Goal: Task Accomplishment & Management: Use online tool/utility

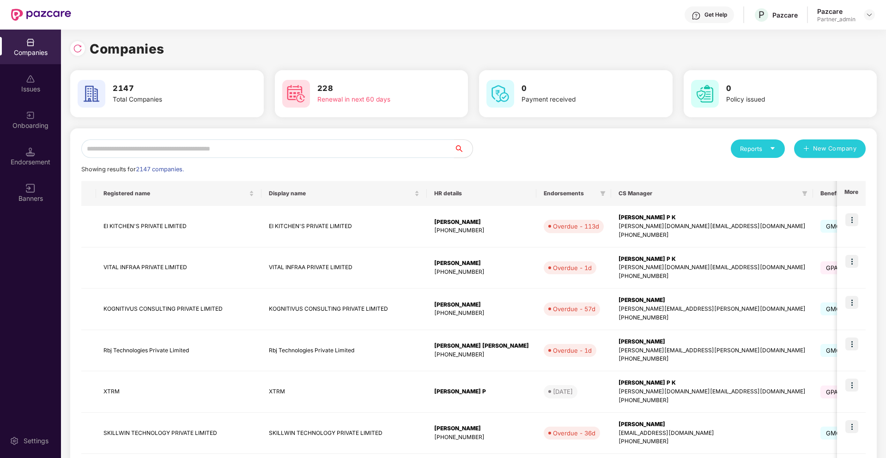
click at [286, 152] on input "text" at bounding box center [267, 149] width 373 height 18
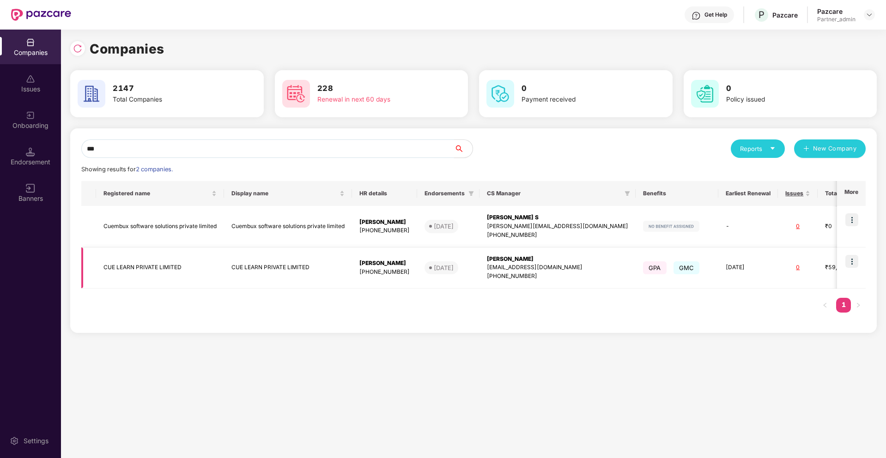
type input "***"
click at [852, 260] on img at bounding box center [851, 261] width 13 height 13
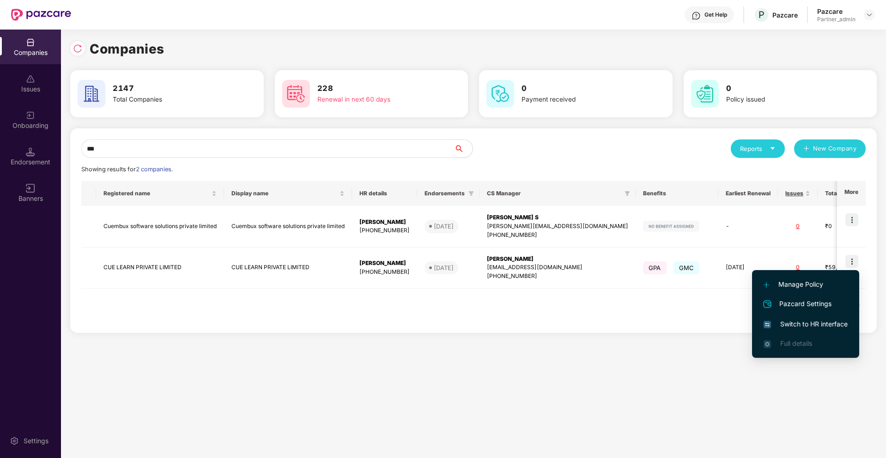
click at [795, 322] on span "Switch to HR interface" at bounding box center [806, 324] width 84 height 10
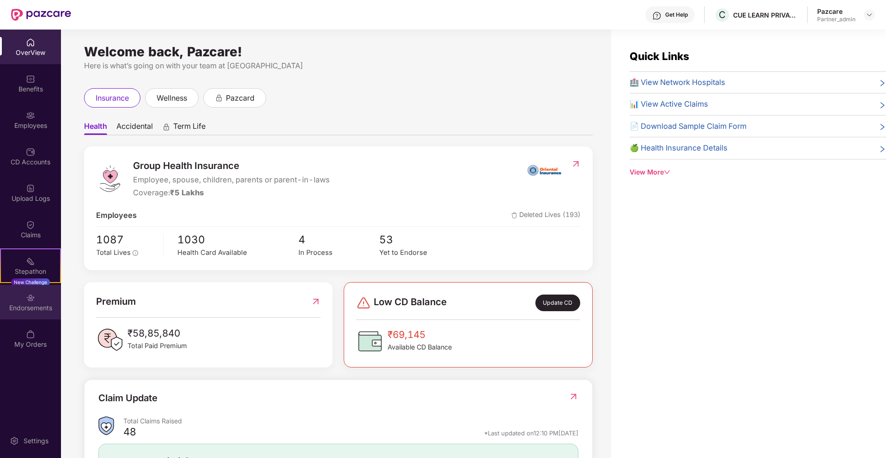
click at [30, 308] on div "Endorsements" at bounding box center [30, 307] width 61 height 9
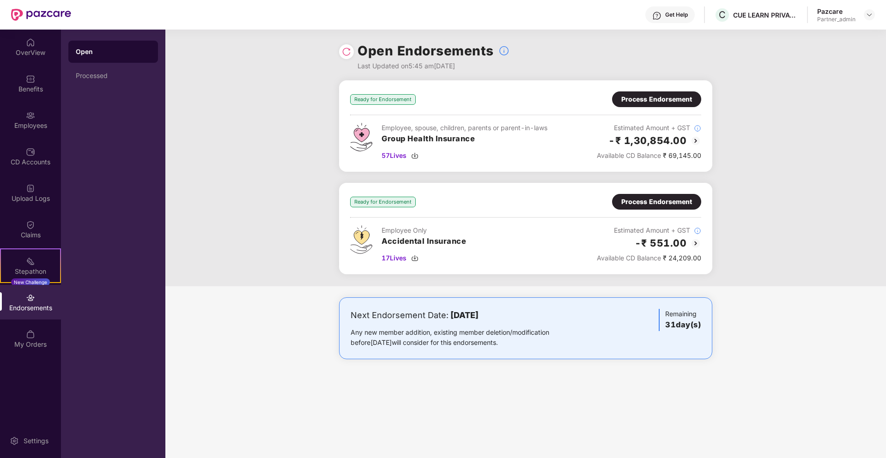
click at [674, 206] on div "Process Endorsement" at bounding box center [656, 202] width 71 height 10
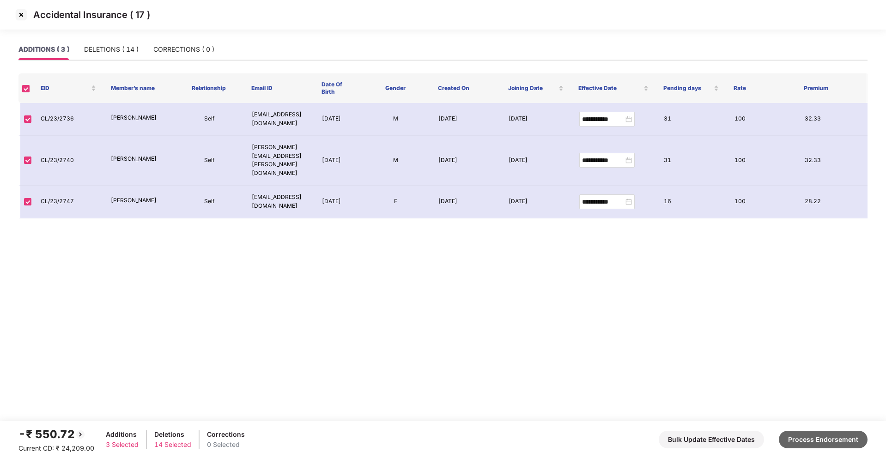
click at [833, 437] on button "Process Endorsement" at bounding box center [823, 440] width 89 height 18
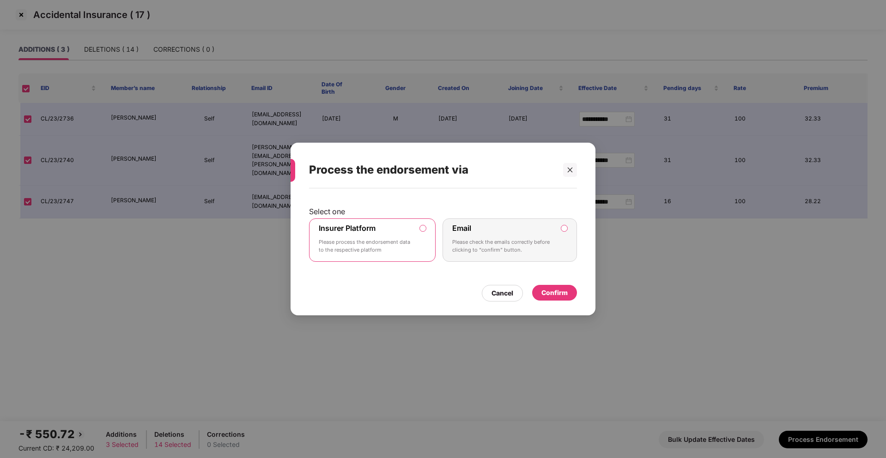
click at [565, 299] on div "Select one Insurer Platform Please process the endorsement data to the respecti…" at bounding box center [443, 247] width 305 height 118
click at [565, 291] on div "Confirm" at bounding box center [554, 293] width 26 height 10
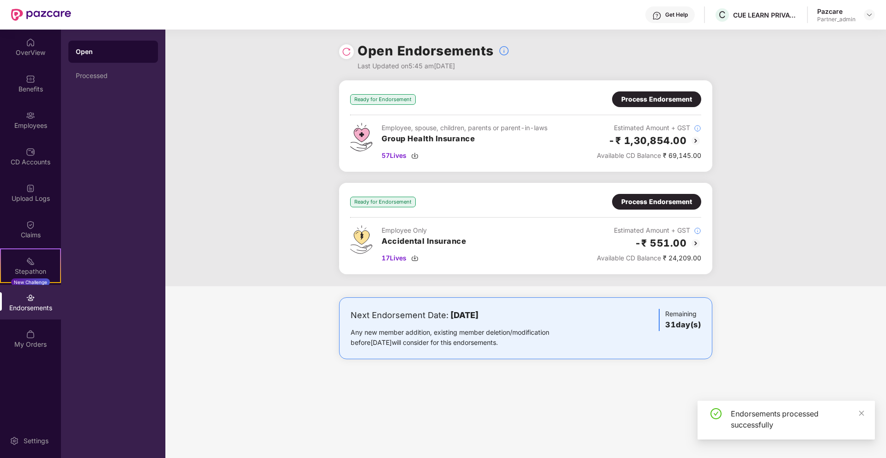
click at [350, 55] on img at bounding box center [346, 51] width 9 height 9
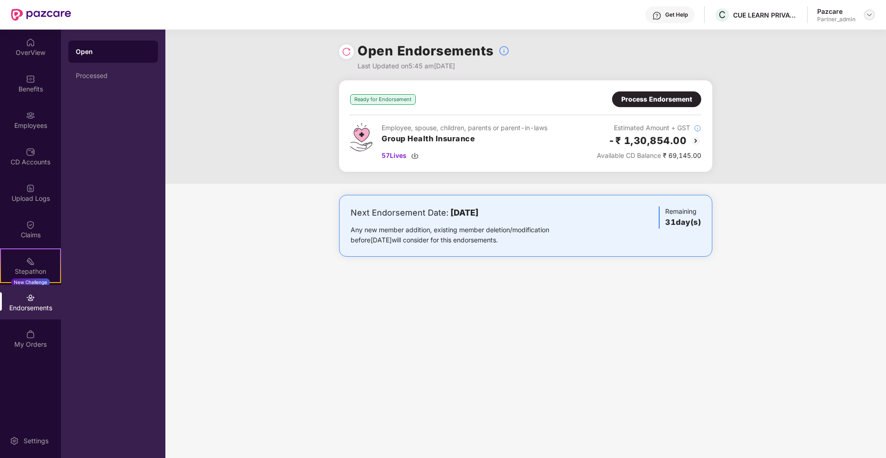
click at [865, 17] on div at bounding box center [869, 14] width 11 height 11
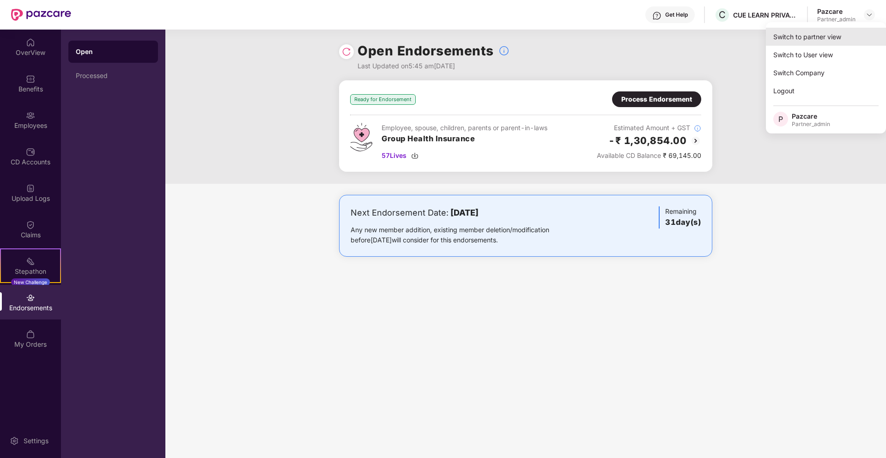
click at [844, 30] on div "Switch to partner view" at bounding box center [826, 37] width 120 height 18
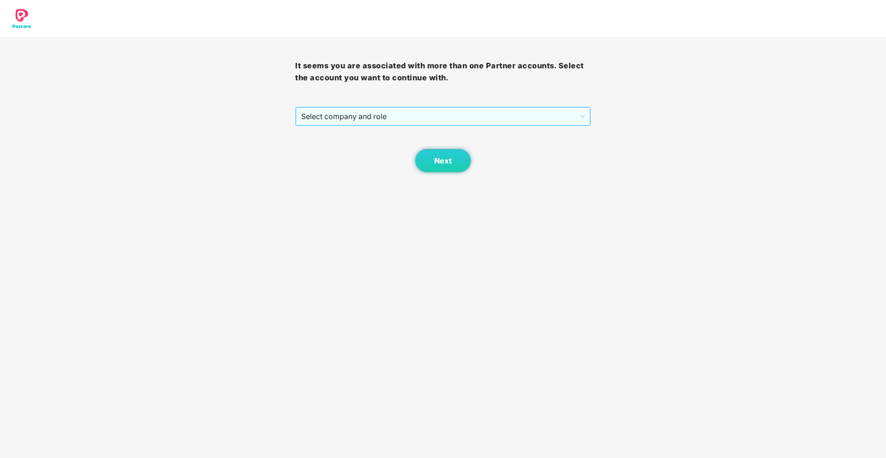
click at [423, 121] on span "Select company and role" at bounding box center [442, 117] width 283 height 18
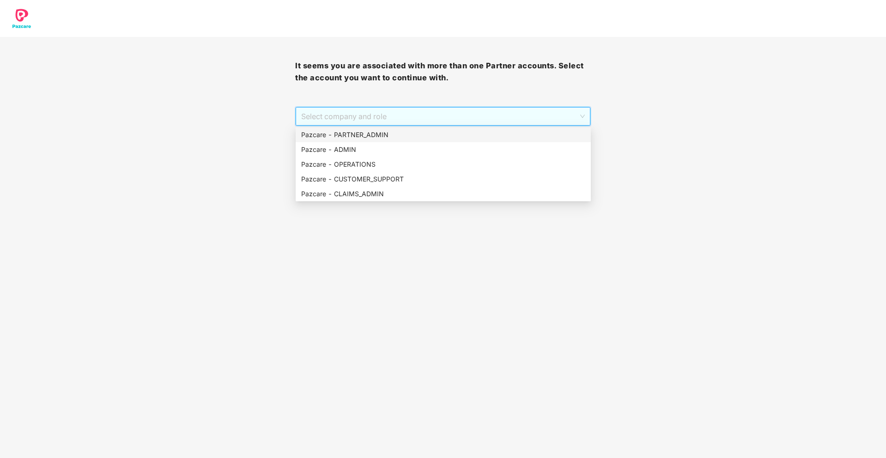
click at [389, 130] on div "Pazcare - PARTNER_ADMIN" at bounding box center [443, 135] width 284 height 10
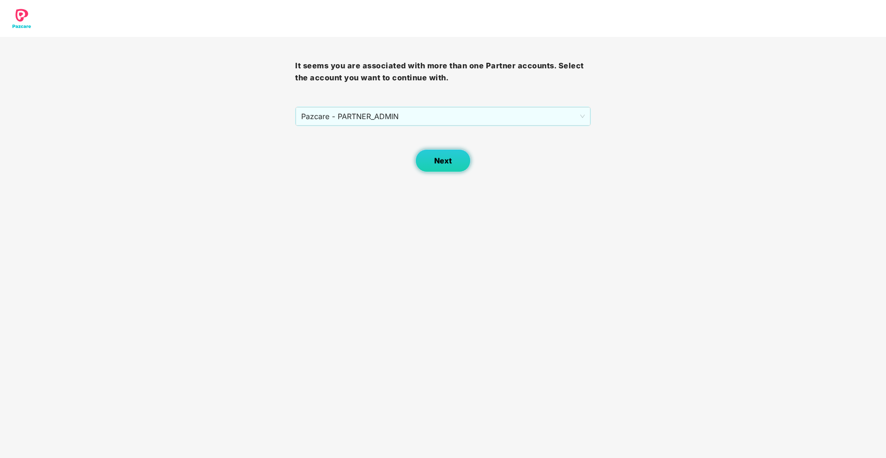
click at [426, 163] on button "Next" at bounding box center [442, 160] width 55 height 23
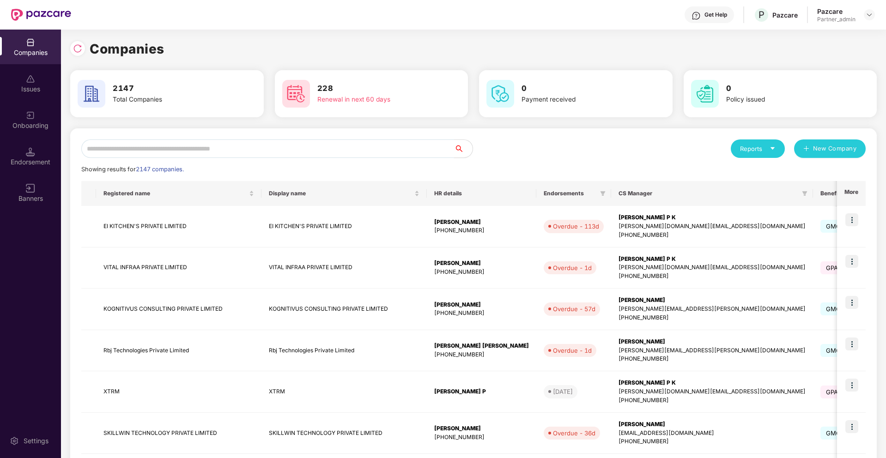
click at [328, 147] on input "text" at bounding box center [267, 149] width 373 height 18
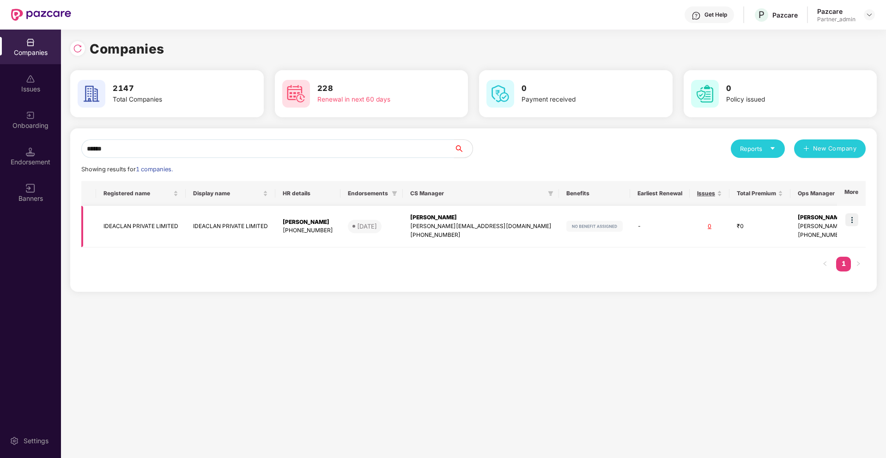
scroll to position [0, 1]
type input "******"
